Goal: Task Accomplishment & Management: Complete application form

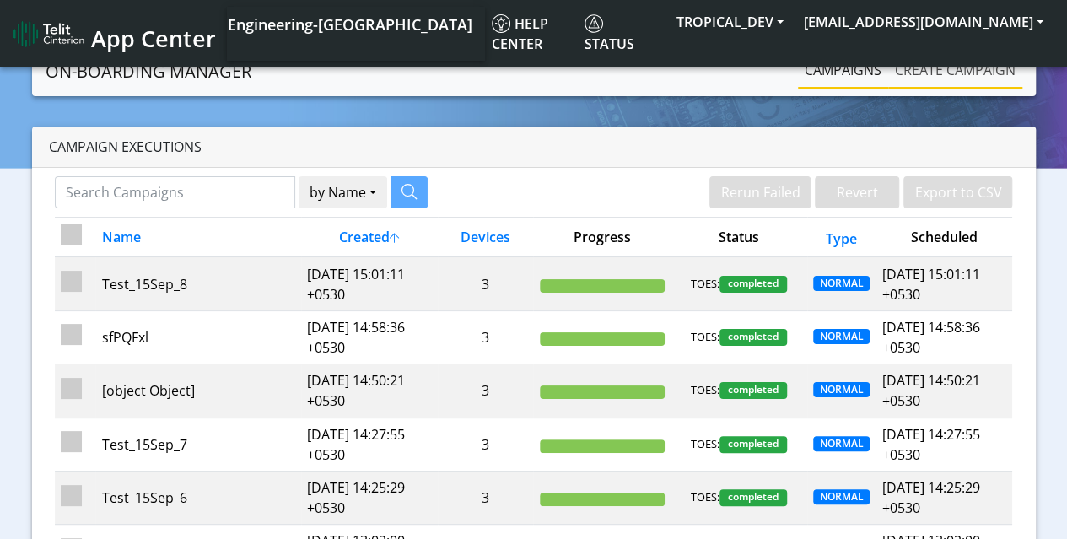
click at [955, 69] on link "Create campaign" at bounding box center [955, 70] width 134 height 34
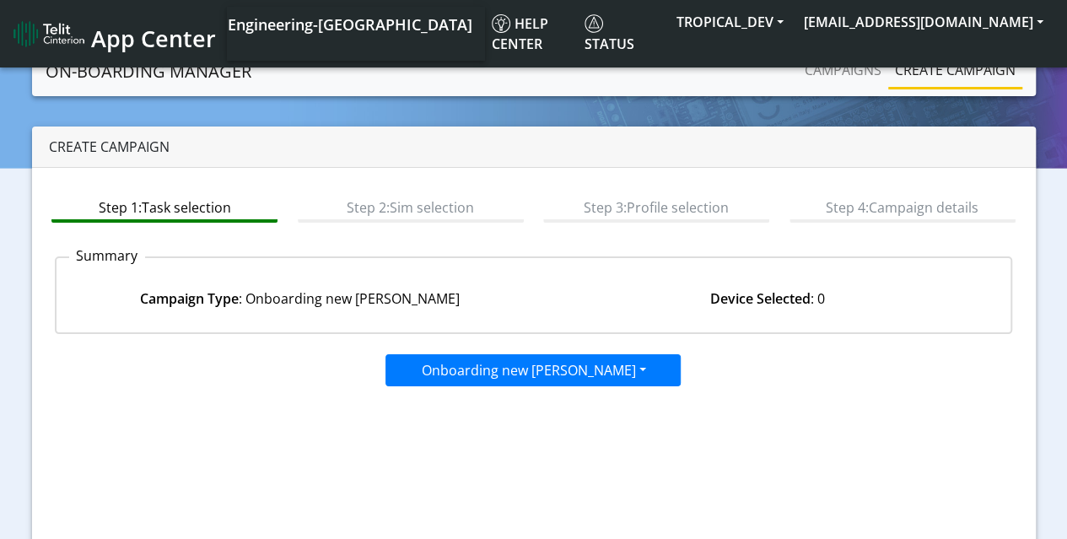
scroll to position [171, 0]
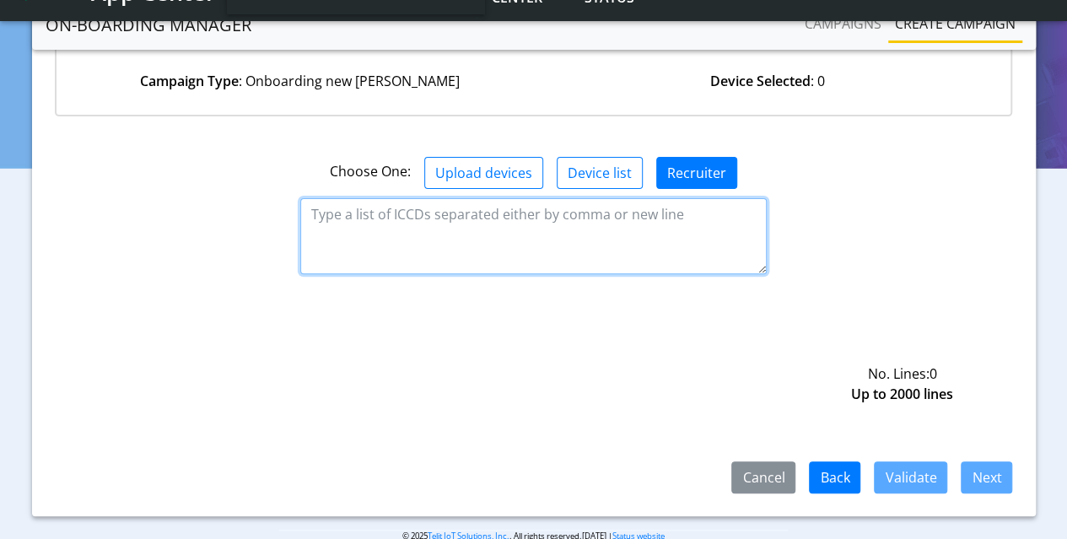
click at [534, 234] on textarea at bounding box center [533, 236] width 466 height 76
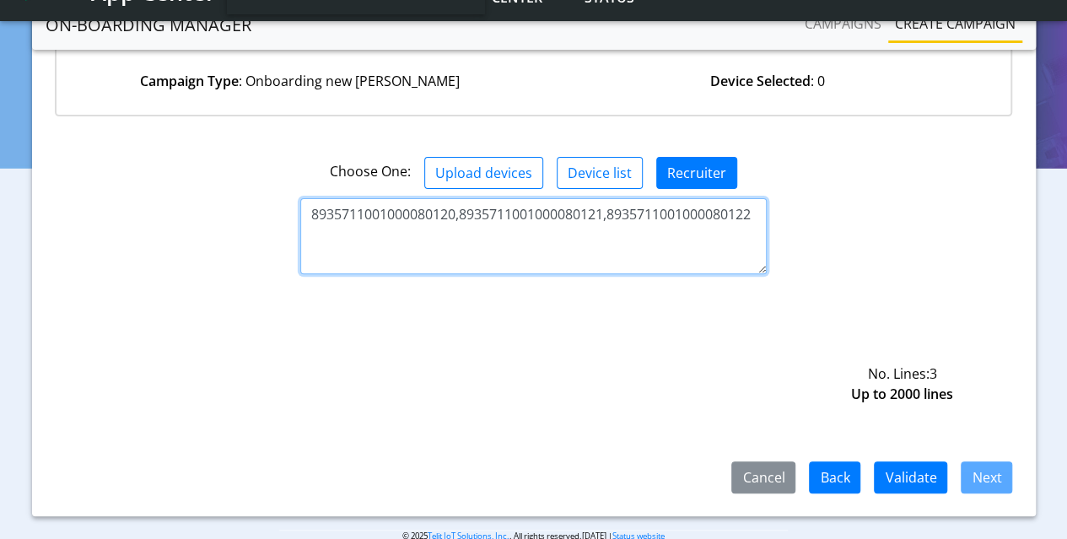
type textarea "8935711001000080120,8935711001000080121,8935711001000080122"
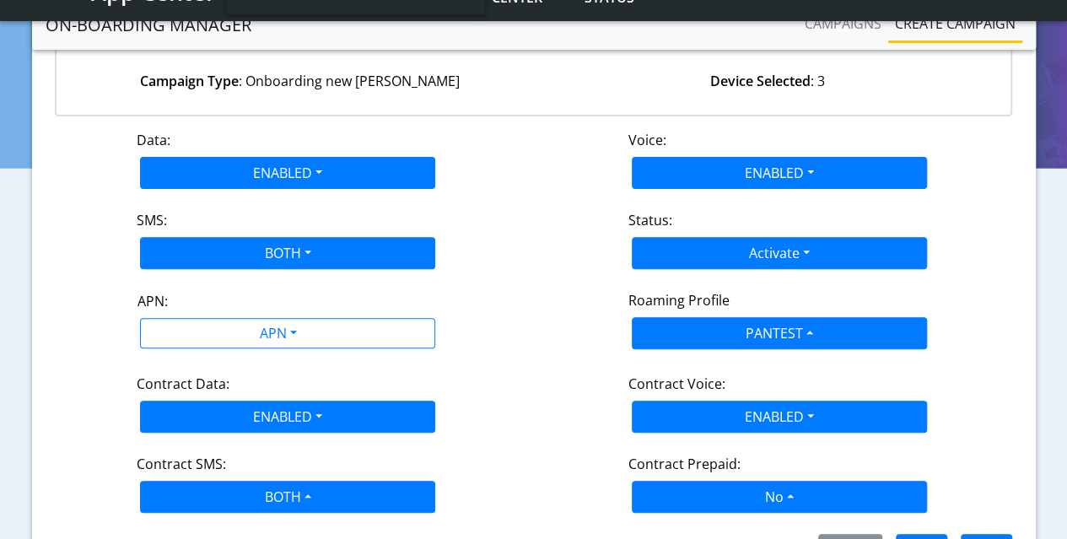
scroll to position [194, 0]
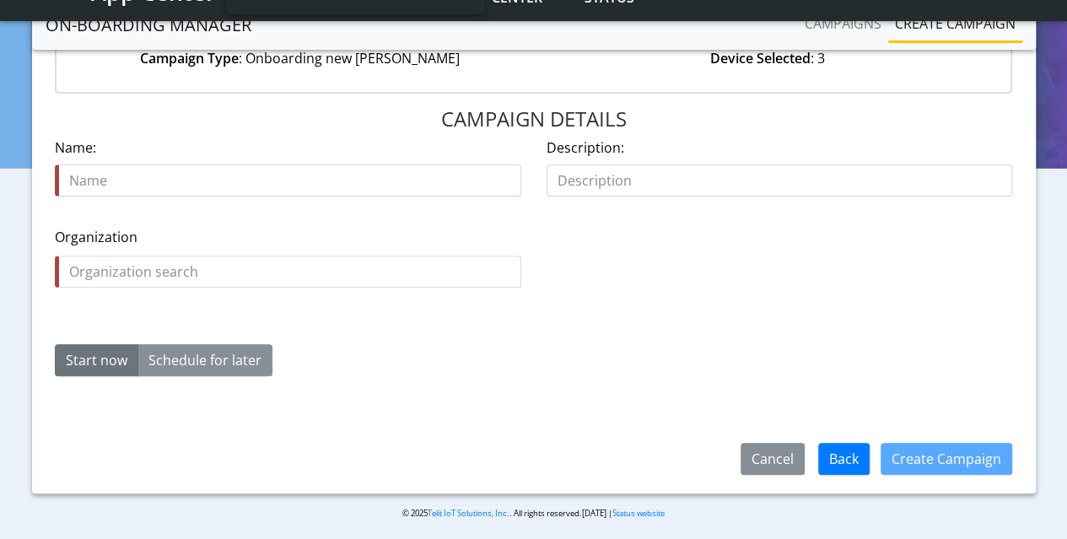
click at [288, 180] on input "text" at bounding box center [288, 180] width 466 height 32
type input "wOU67jj"
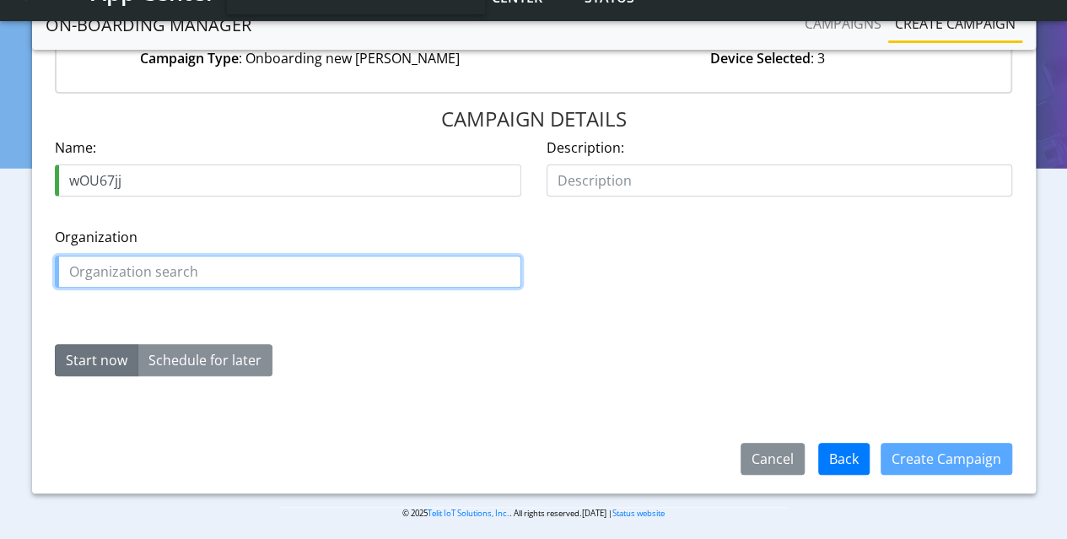
click at [288, 270] on input "text" at bounding box center [288, 272] width 466 height 32
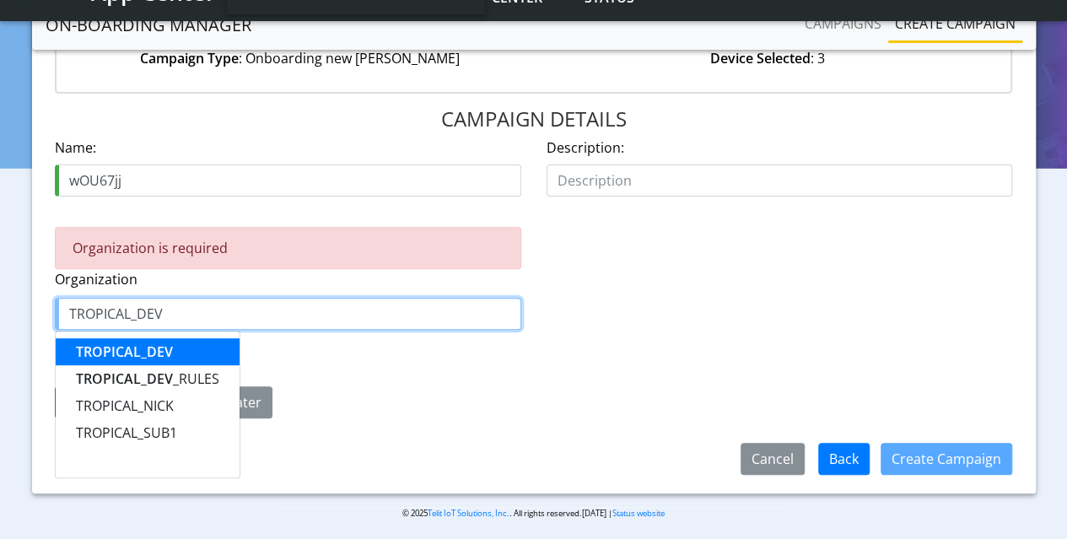
click at [124, 349] on span "TROPICAL_DEV" at bounding box center [124, 351] width 97 height 19
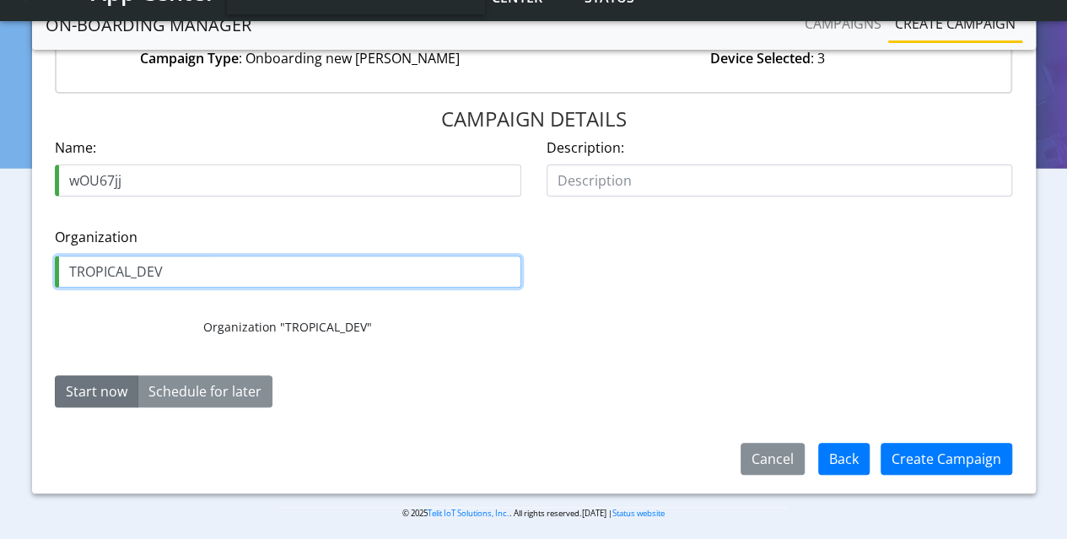
type input "TROPICAL_DEV"
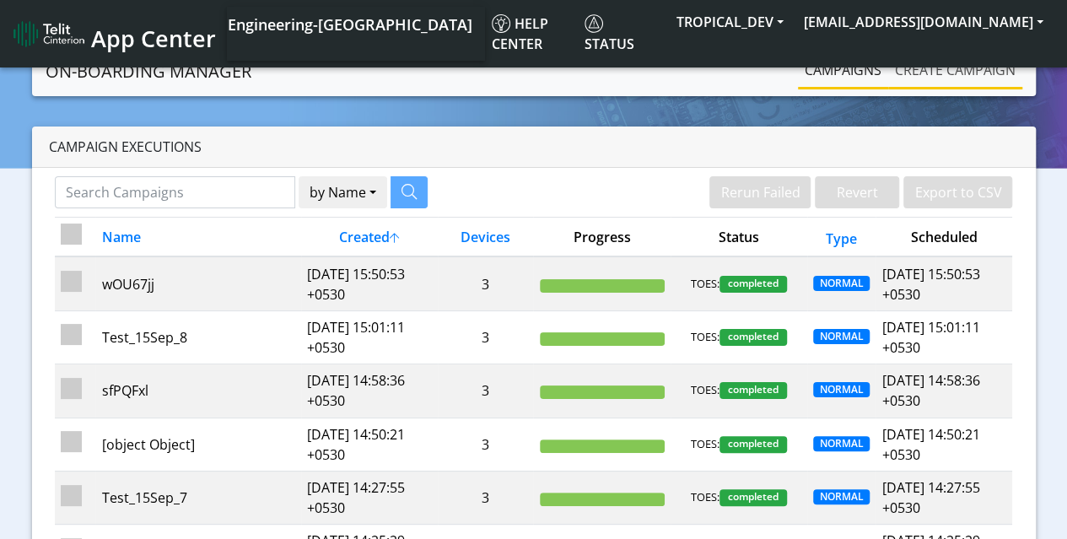
click at [955, 69] on link "Create campaign" at bounding box center [955, 70] width 134 height 34
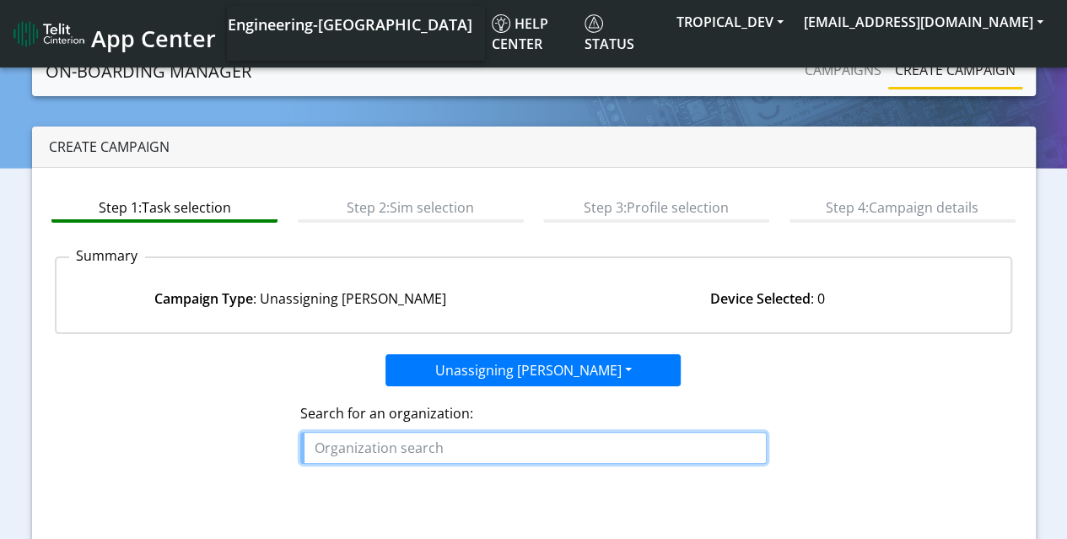
click at [534, 445] on input "text" at bounding box center [533, 448] width 466 height 32
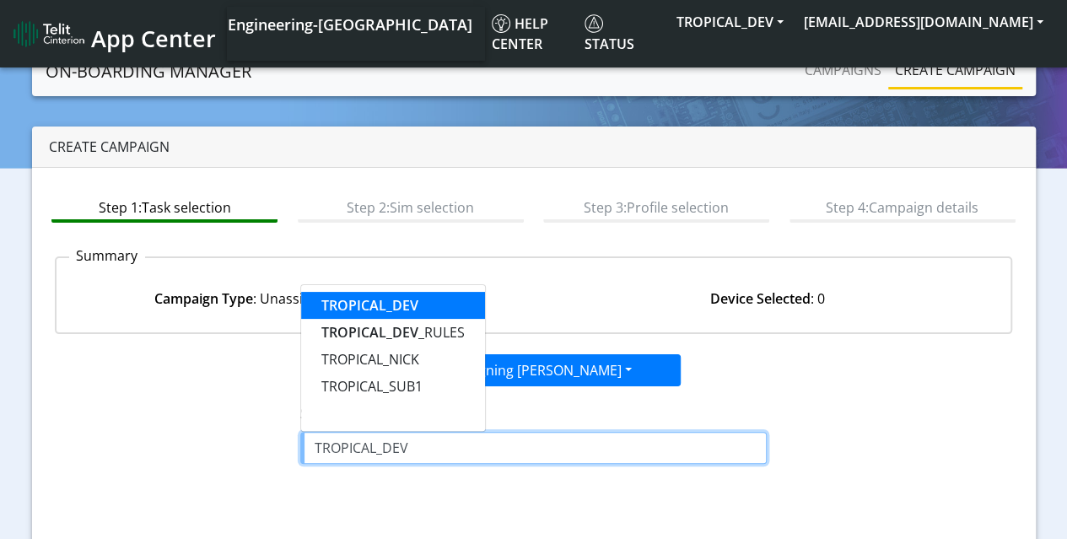
type input "TROPICAL_DEV"
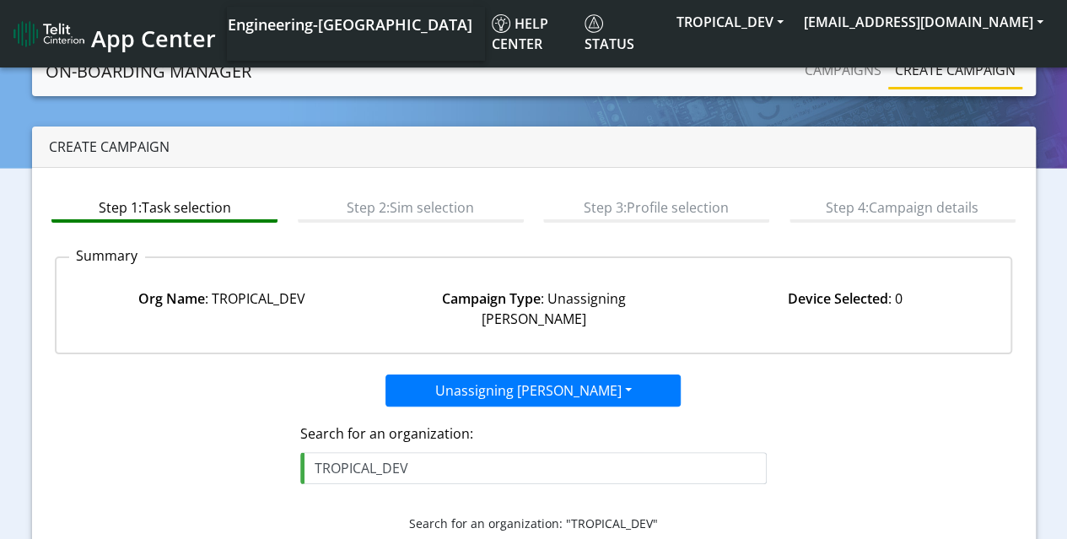
scroll to position [171, 0]
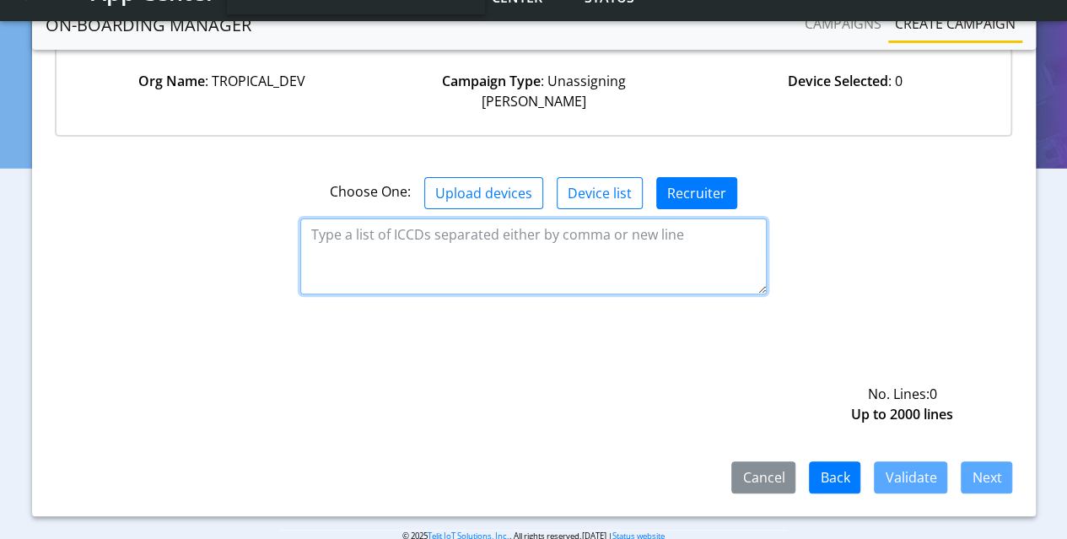
click at [534, 234] on textarea at bounding box center [533, 256] width 466 height 76
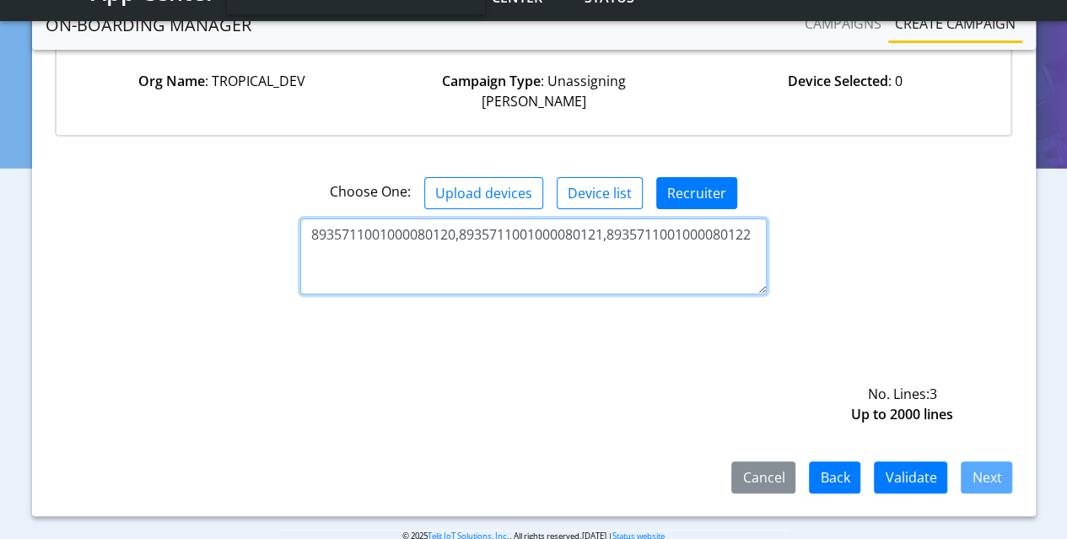
type textarea "8935711001000080120,8935711001000080121,8935711001000080122"
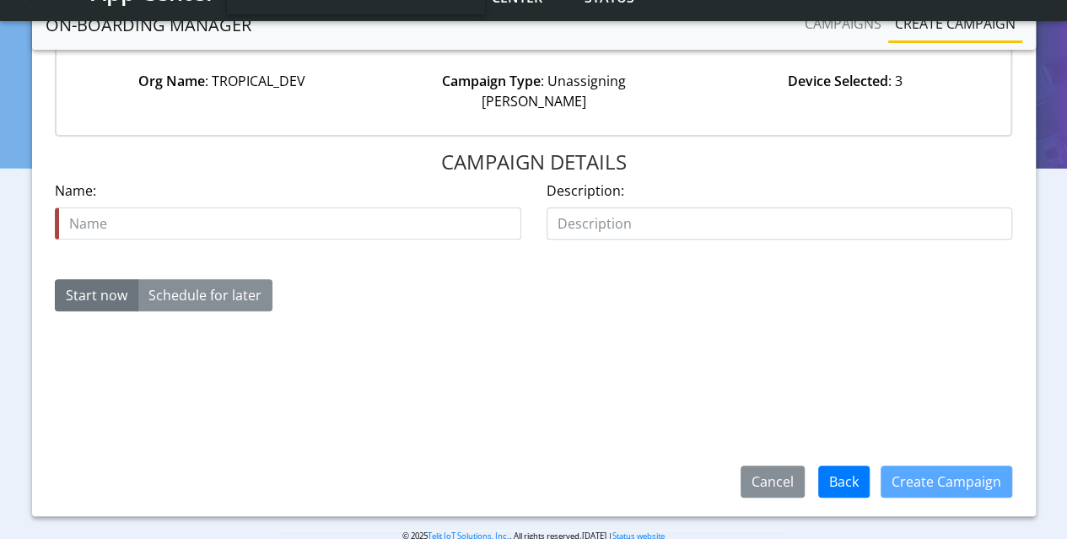
scroll to position [191, 0]
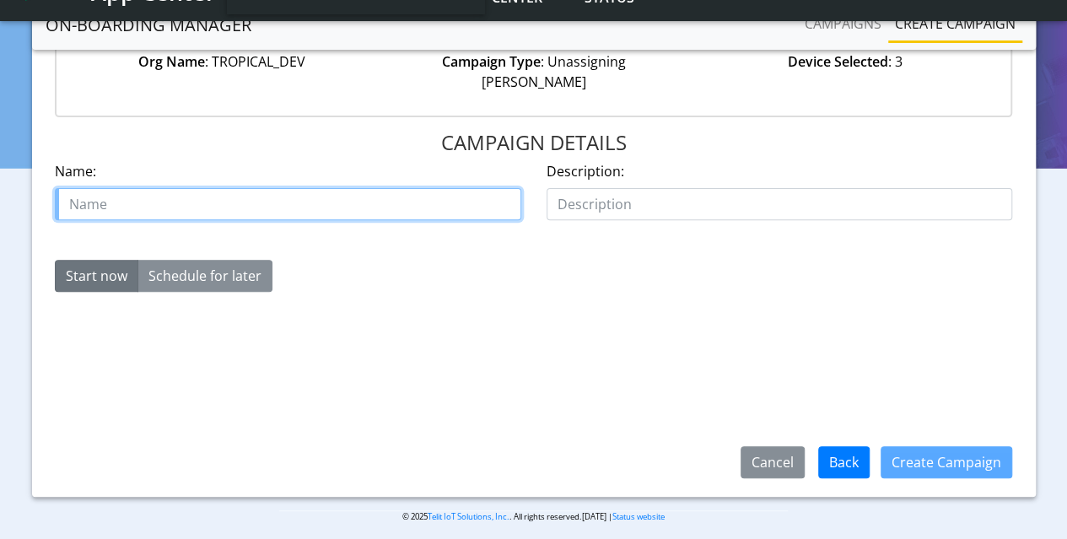
click at [288, 188] on input "text" at bounding box center [288, 204] width 466 height 32
type input "yFNhlE"
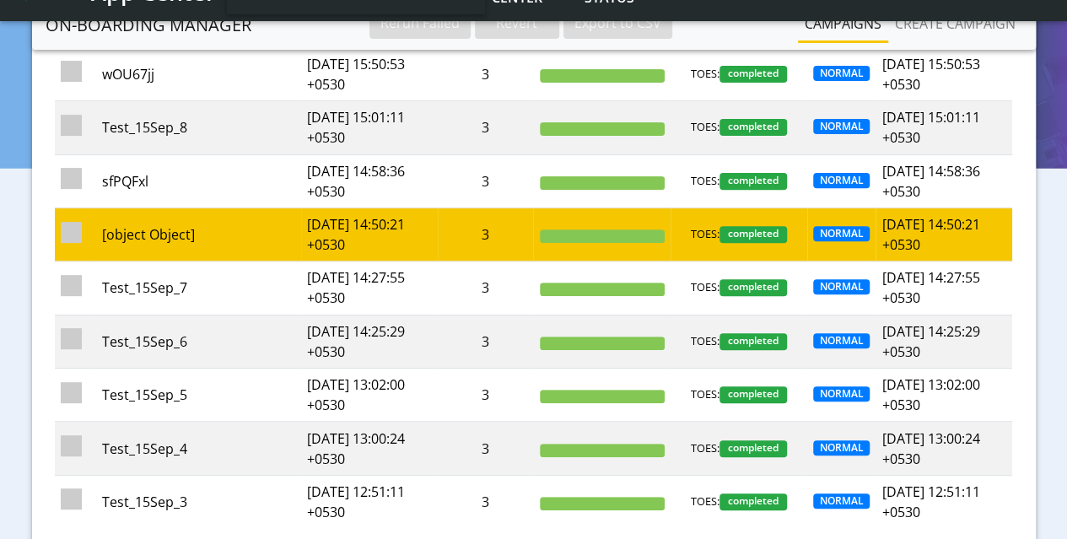
scroll to position [253, 0]
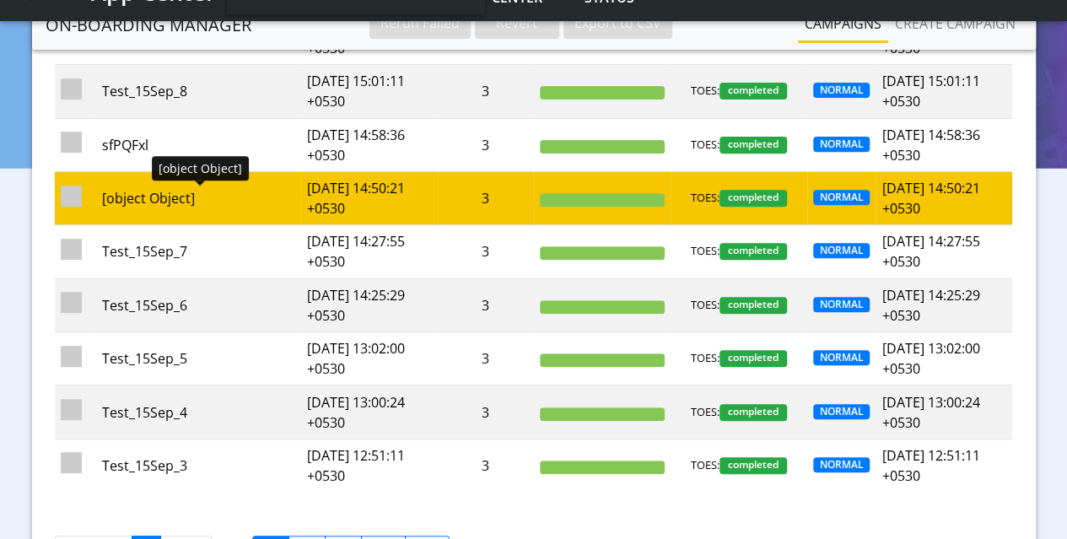
click at [112, 197] on div "[object Object]" at bounding box center [198, 198] width 193 height 20
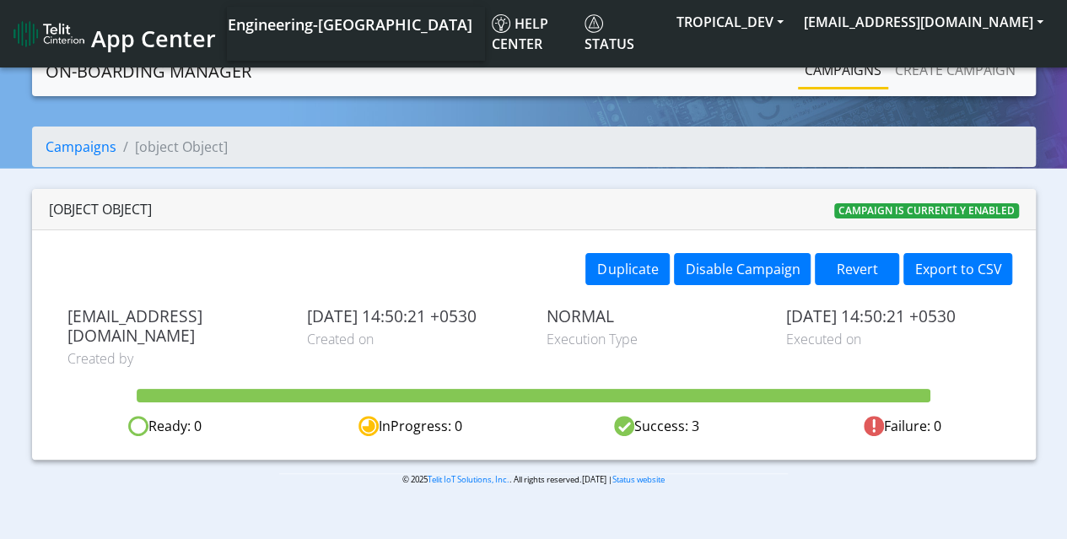
click at [869, 81] on link "Campaigns" at bounding box center [843, 70] width 90 height 34
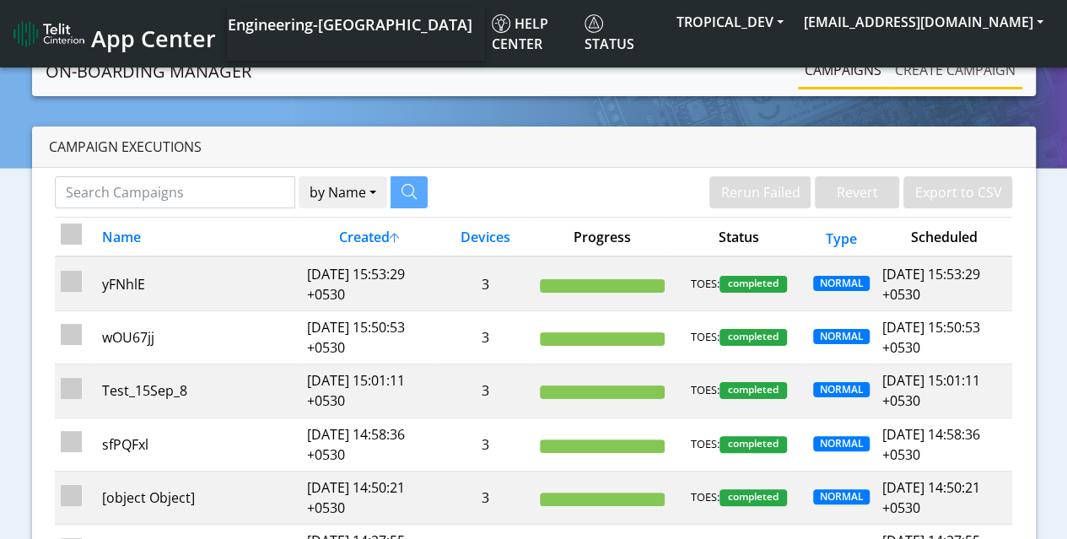
click at [943, 78] on link "Create campaign" at bounding box center [955, 70] width 134 height 34
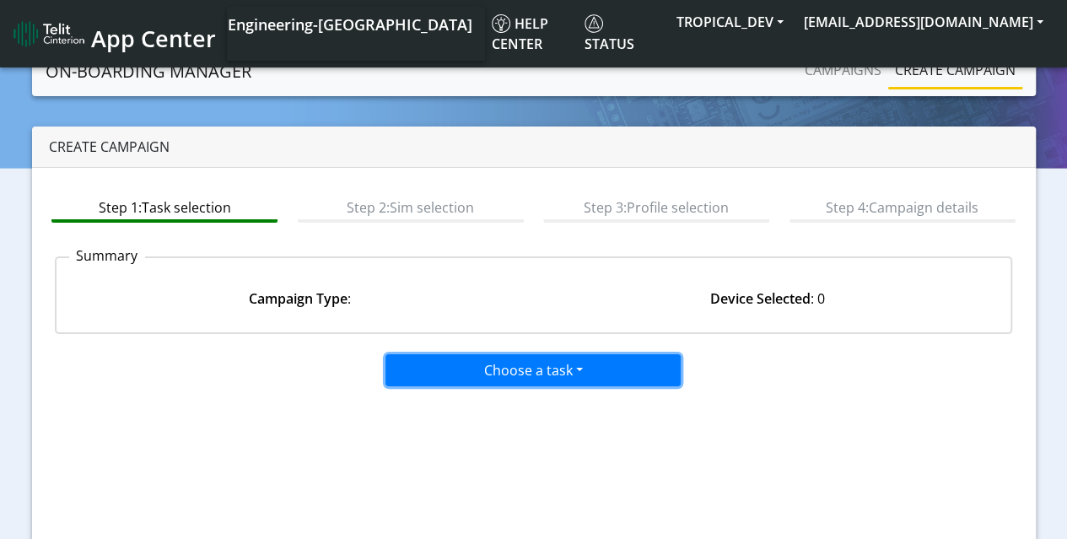
click at [493, 365] on button "Choose a task" at bounding box center [532, 370] width 295 height 32
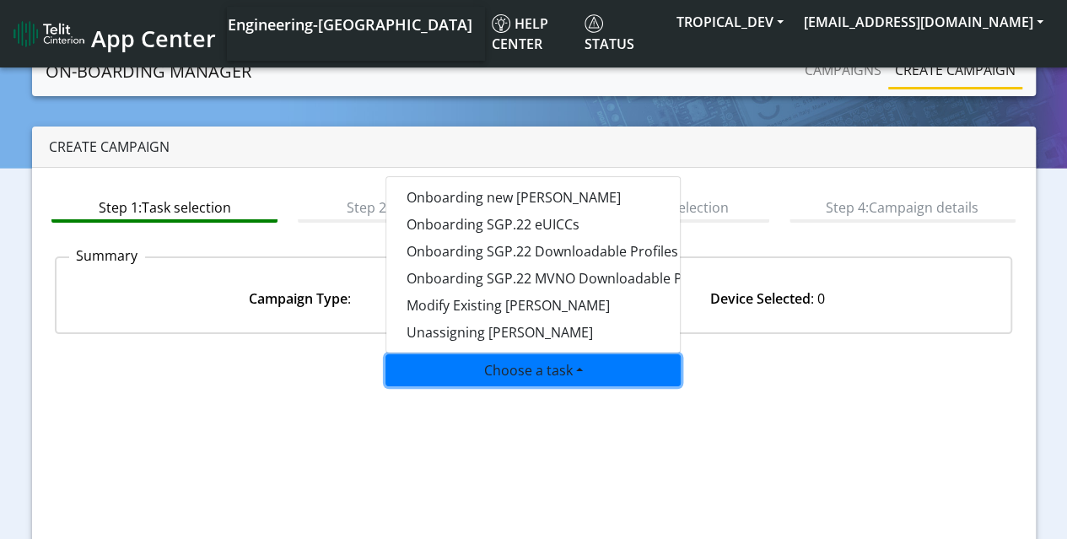
click at [791, 415] on app-paging-btns "Cancel Next" at bounding box center [534, 549] width 958 height 324
